Goal: Find contact information: Find contact information

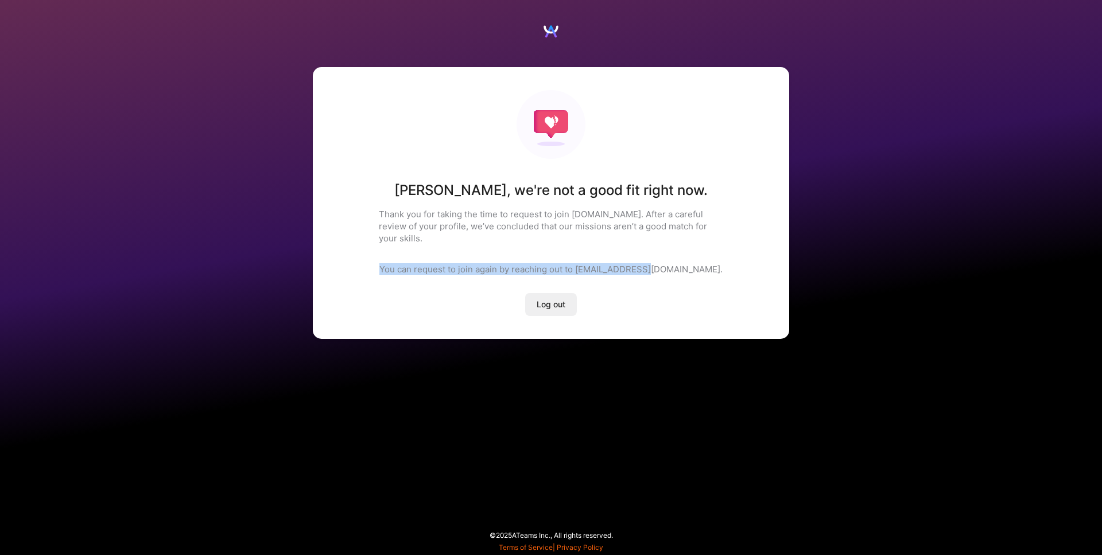
drag, startPoint x: 418, startPoint y: 258, endPoint x: 686, endPoint y: 260, distance: 267.9
click at [686, 260] on div "[PERSON_NAME] , we're not a good fit right now. Thank you for taking the time t…" at bounding box center [551, 203] width 476 height 272
click at [712, 275] on div "[PERSON_NAME] , we're not a good fit right now. Thank you for taking the time t…" at bounding box center [551, 203] width 476 height 272
click at [711, 275] on div "[PERSON_NAME] , we're not a good fit right now. Thank you for taking the time t…" at bounding box center [551, 203] width 476 height 272
drag, startPoint x: 680, startPoint y: 259, endPoint x: 616, endPoint y: 260, distance: 64.8
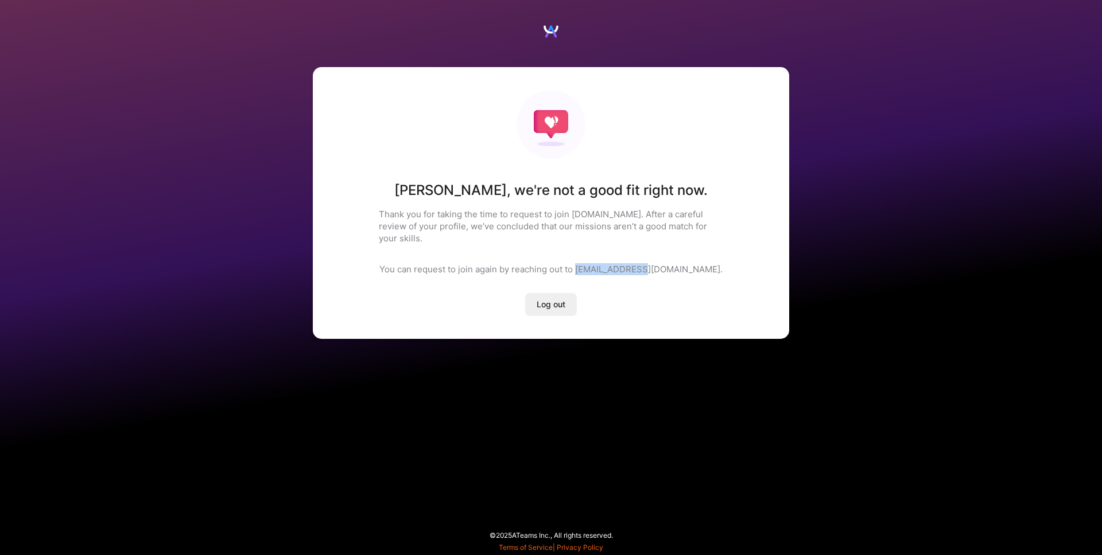
click at [616, 263] on p "You can request to join again by reaching out to [EMAIL_ADDRESS][DOMAIN_NAME]." at bounding box center [550, 269] width 343 height 12
copy p "[EMAIL_ADDRESS][DOMAIN_NAME]"
click at [695, 311] on div "[PERSON_NAME] , we're not a good fit right now. Thank you for taking the time t…" at bounding box center [551, 203] width 476 height 272
drag, startPoint x: 679, startPoint y: 258, endPoint x: 613, endPoint y: 259, distance: 66.0
click at [613, 263] on p "You can request to join again by reaching out to [EMAIL_ADDRESS][DOMAIN_NAME]." at bounding box center [550, 269] width 343 height 12
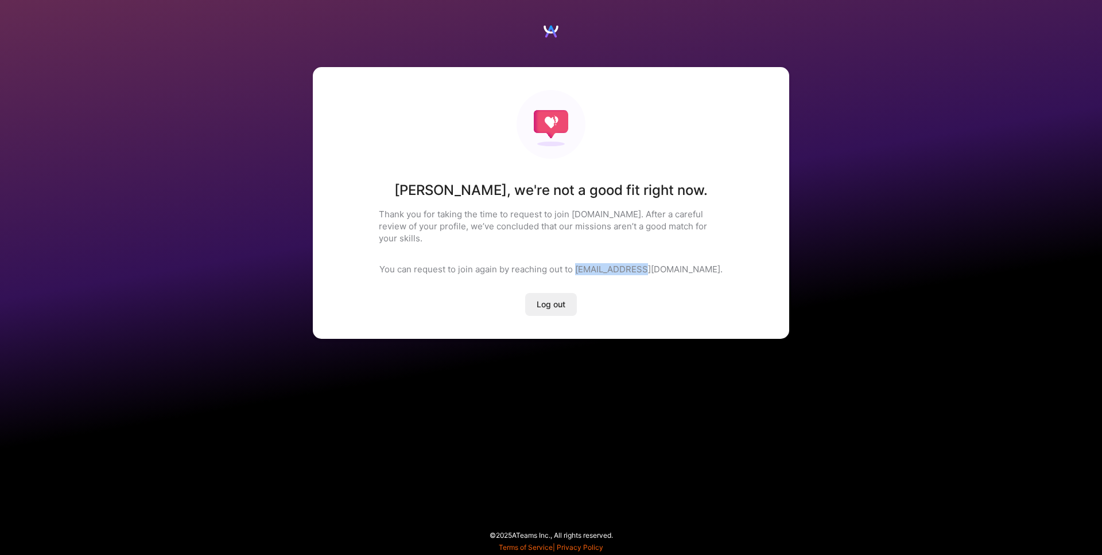
copy p "[EMAIL_ADDRESS][DOMAIN_NAME]"
click at [550, 299] on span "Log out" at bounding box center [550, 304] width 29 height 11
click at [551, 299] on span "Log out" at bounding box center [550, 304] width 29 height 11
click at [550, 299] on span "Log out" at bounding box center [550, 304] width 29 height 11
